Goal: Subscribe to service/newsletter

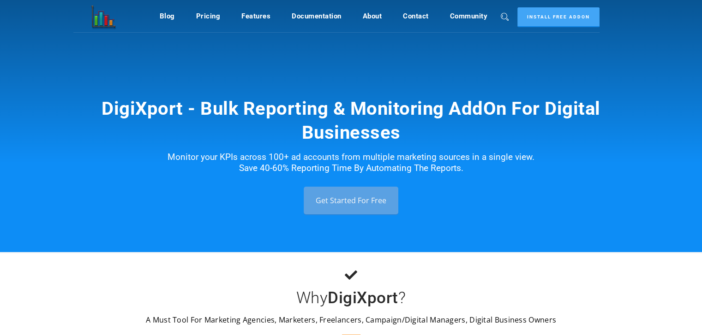
click at [350, 196] on link "Get Started For Free" at bounding box center [351, 201] width 95 height 28
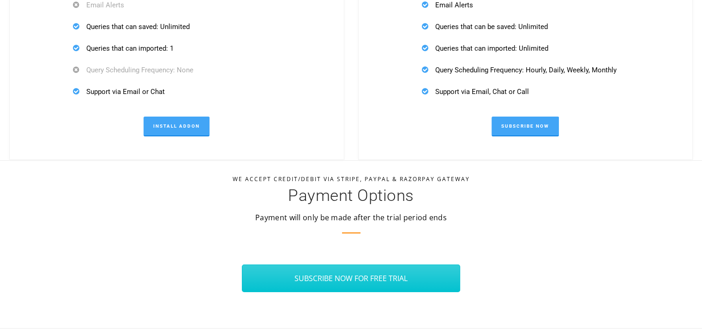
scroll to position [3057, 0]
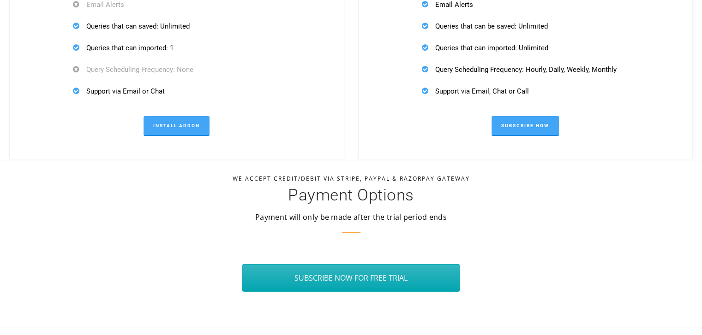
click at [354, 268] on link "SUBSCRIBE NOW FOR FREE TRIAL" at bounding box center [351, 278] width 219 height 28
click at [359, 278] on link "SUBSCRIBE NOW FOR FREE TRIAL" at bounding box center [351, 278] width 219 height 28
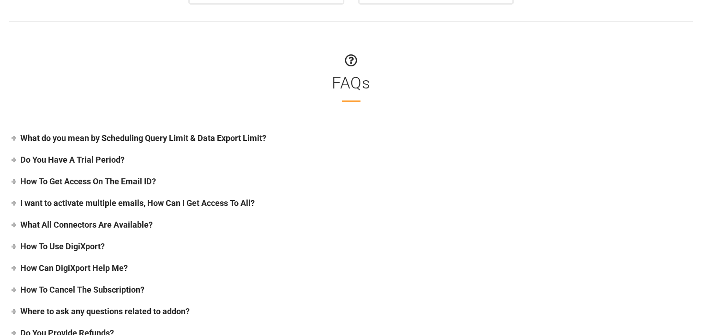
scroll to position [3585, 0]
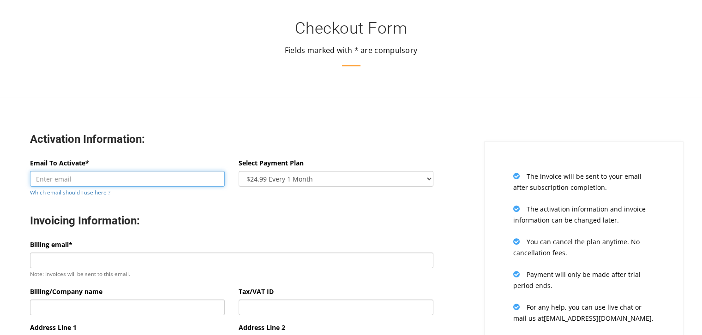
click at [101, 182] on input "Email To Activate*" at bounding box center [127, 179] width 195 height 16
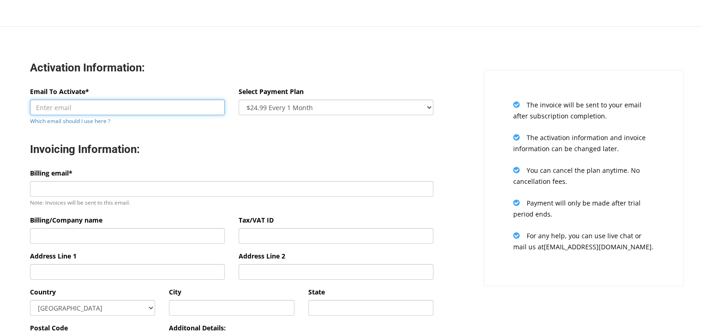
scroll to position [70, 0]
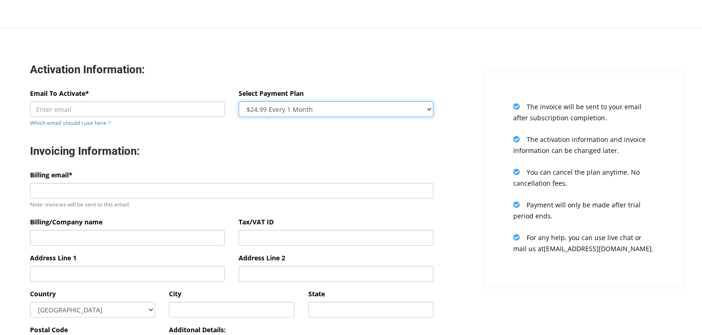
click at [266, 109] on select "$24.99 Every 1 Month $65.97 Every 3 Month ($21.99 / Month) $131.95 Every 6 Mont…" at bounding box center [336, 110] width 195 height 16
click at [344, 73] on h3 "Activation Information:" at bounding box center [231, 70] width 403 height 14
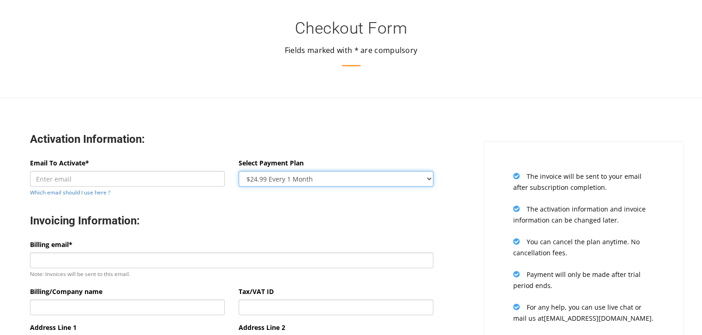
click at [285, 181] on select "$24.99 Every 1 Month $65.97 Every 3 Month ($21.99 / Month) $131.95 Every 6 Mont…" at bounding box center [336, 179] width 195 height 16
click at [277, 124] on div "Activation Information:" at bounding box center [231, 140] width 417 height 35
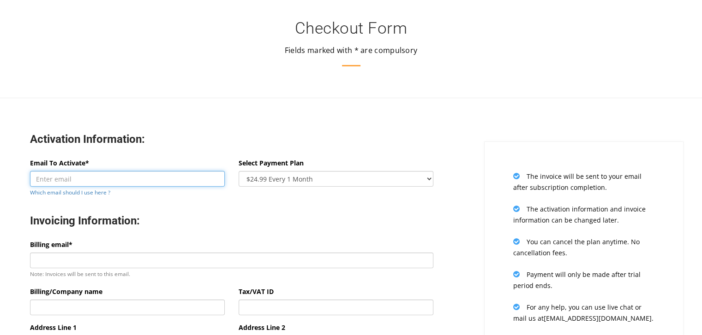
click at [161, 183] on input "Email To Activate*" at bounding box center [127, 179] width 195 height 16
paste input "a.kihichak@traffickings.space"
type input "a.kihichak@traffickings.space"
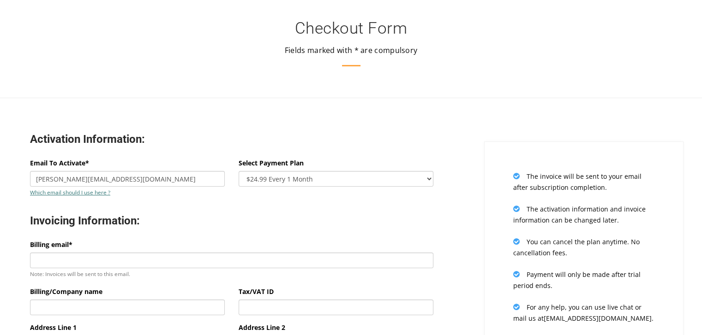
click at [84, 191] on link "Which email should I use here ?" at bounding box center [70, 192] width 80 height 7
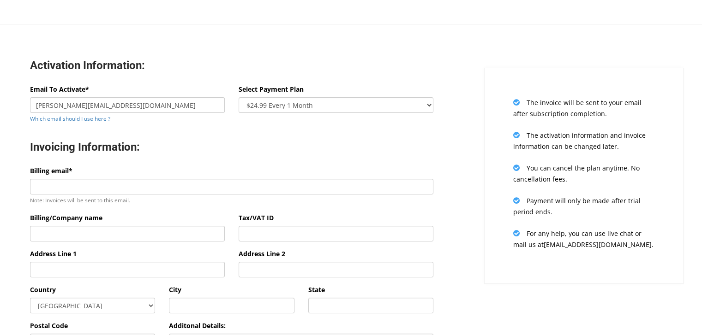
scroll to position [83, 0]
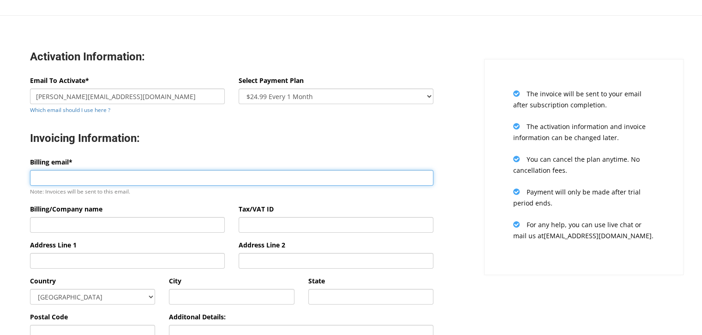
click at [204, 175] on input "Billing email*" at bounding box center [231, 178] width 403 height 16
paste input "a.kihichak@traffickings.space"
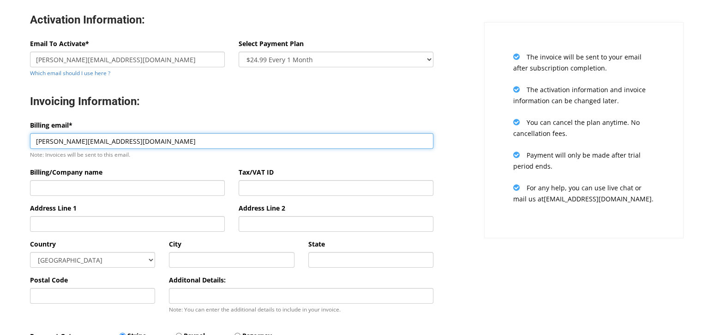
scroll to position [123, 0]
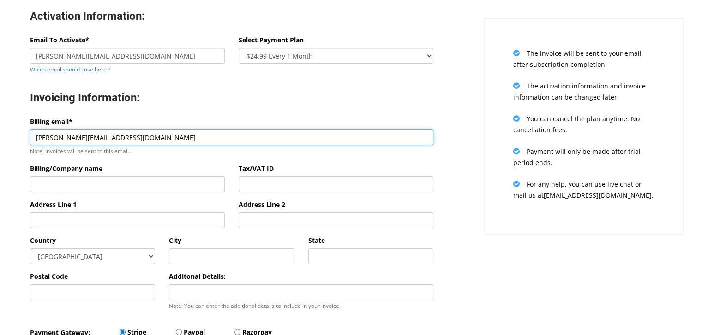
type input "a.kihichak@traffickings.space"
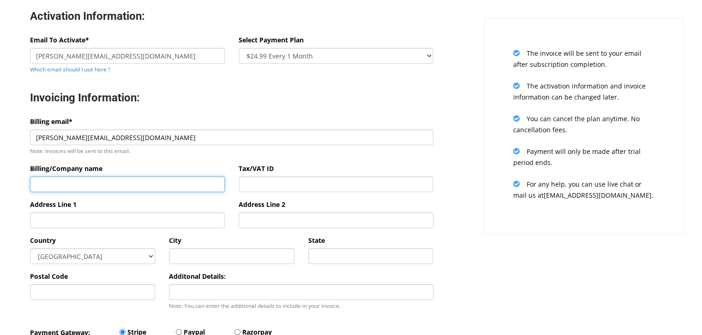
click at [162, 186] on input "Billing/Company name" at bounding box center [127, 185] width 195 height 16
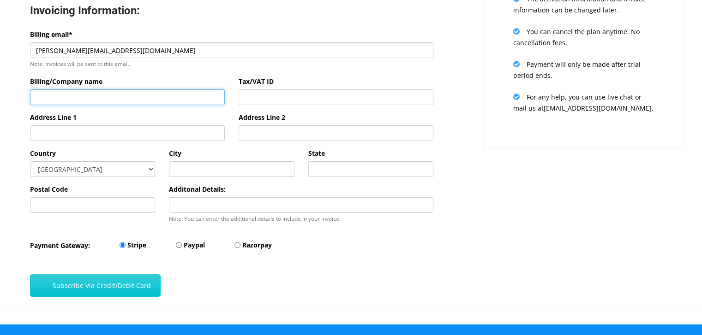
scroll to position [211, 0]
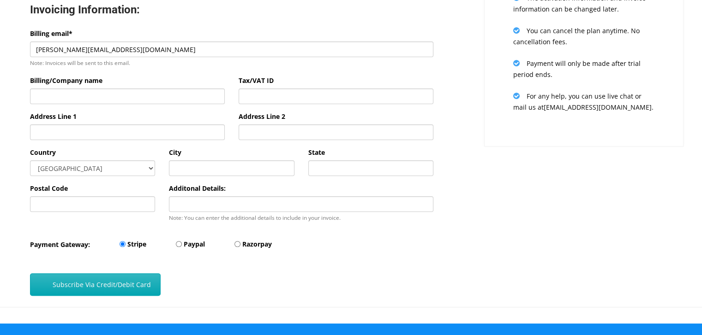
click at [116, 286] on button "Subscribe Via Credit/Debit Card" at bounding box center [95, 285] width 131 height 23
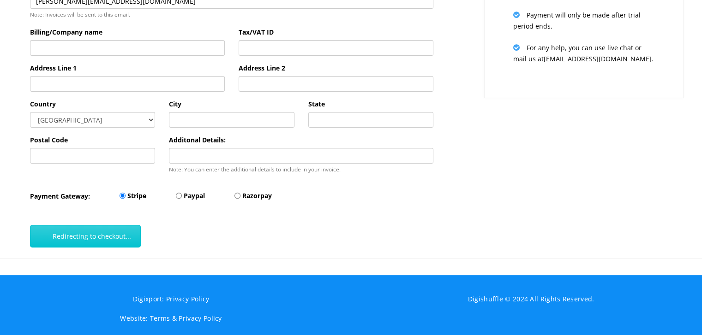
scroll to position [263, 0]
